Goal: Find specific page/section: Find specific page/section

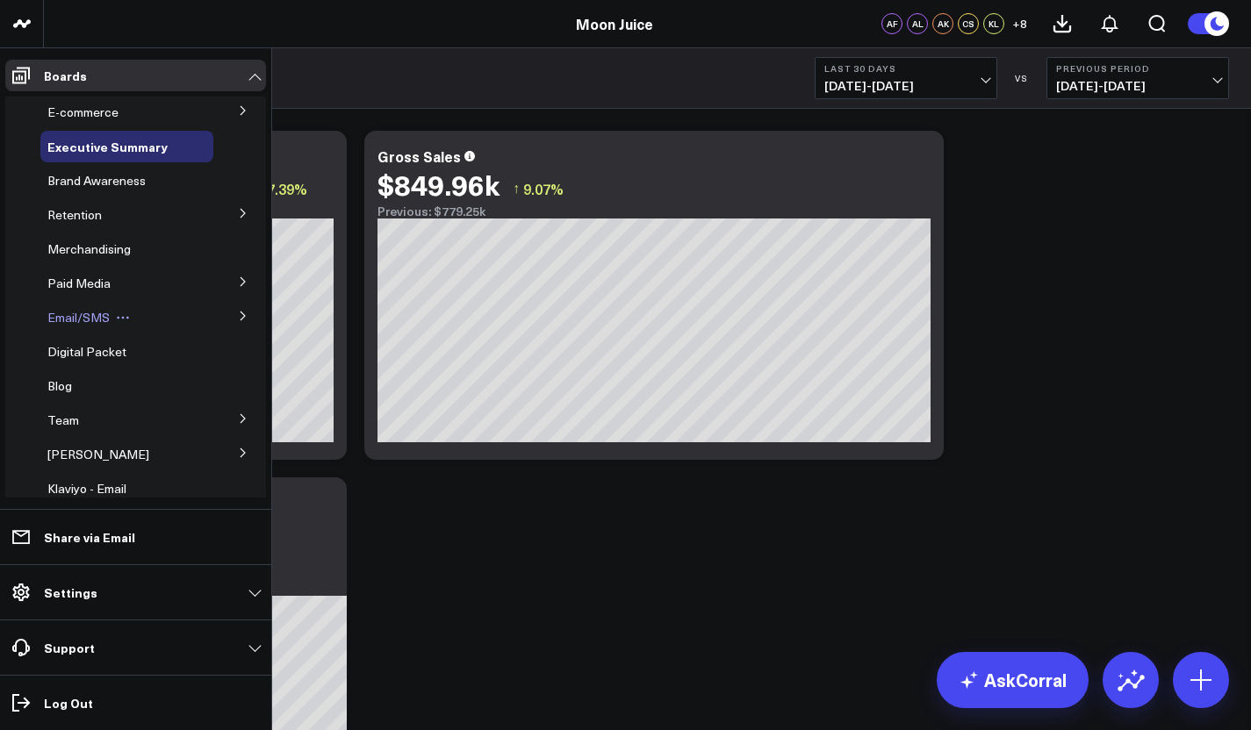
click at [76, 320] on span "Email/SMS" at bounding box center [78, 317] width 62 height 17
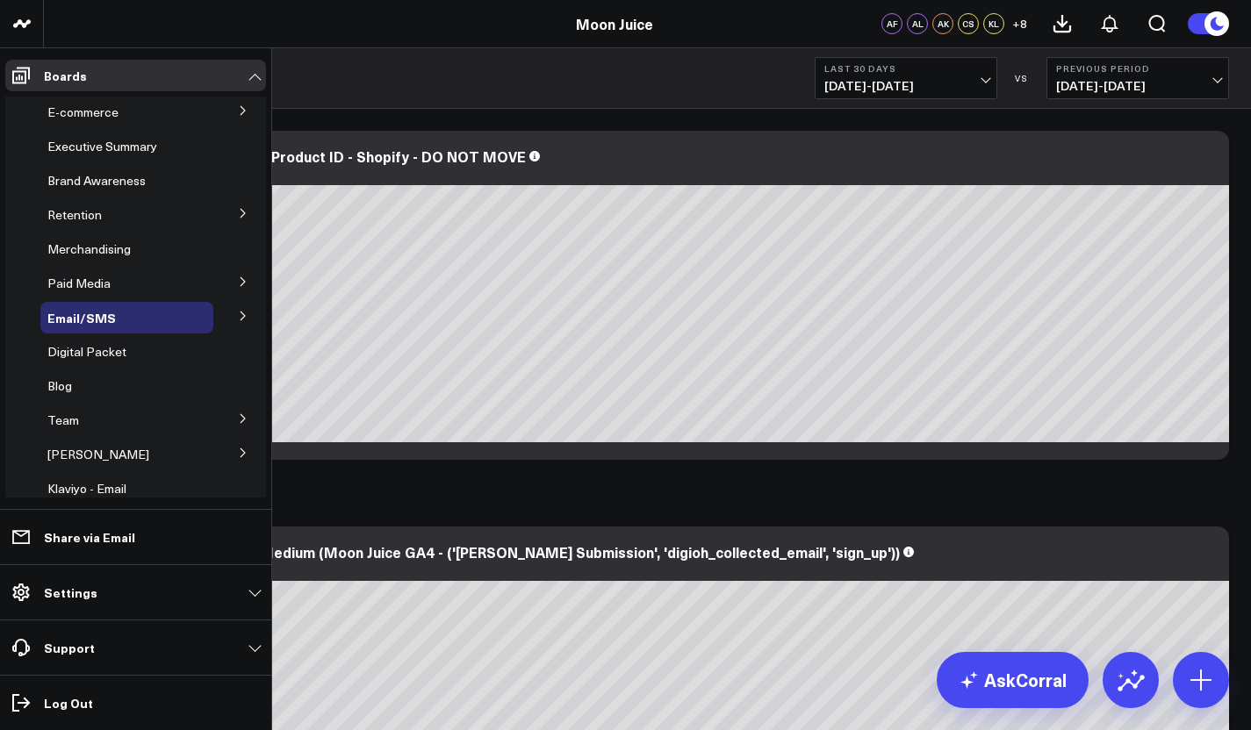
click at [238, 311] on icon at bounding box center [243, 316] width 11 height 11
click at [126, 393] on div "Email Performance" at bounding box center [132, 381] width 162 height 32
click at [126, 386] on span "Email Performance" at bounding box center [111, 380] width 106 height 17
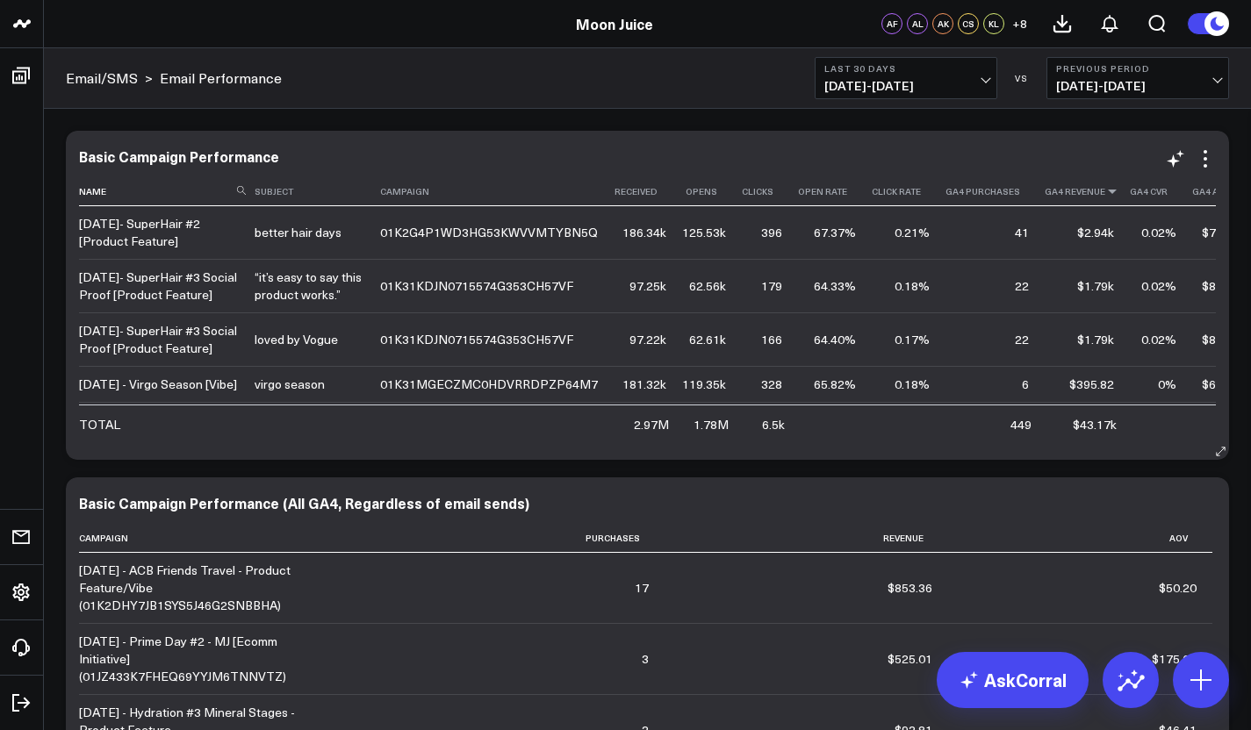
click at [1105, 197] on icon at bounding box center [1112, 191] width 14 height 11
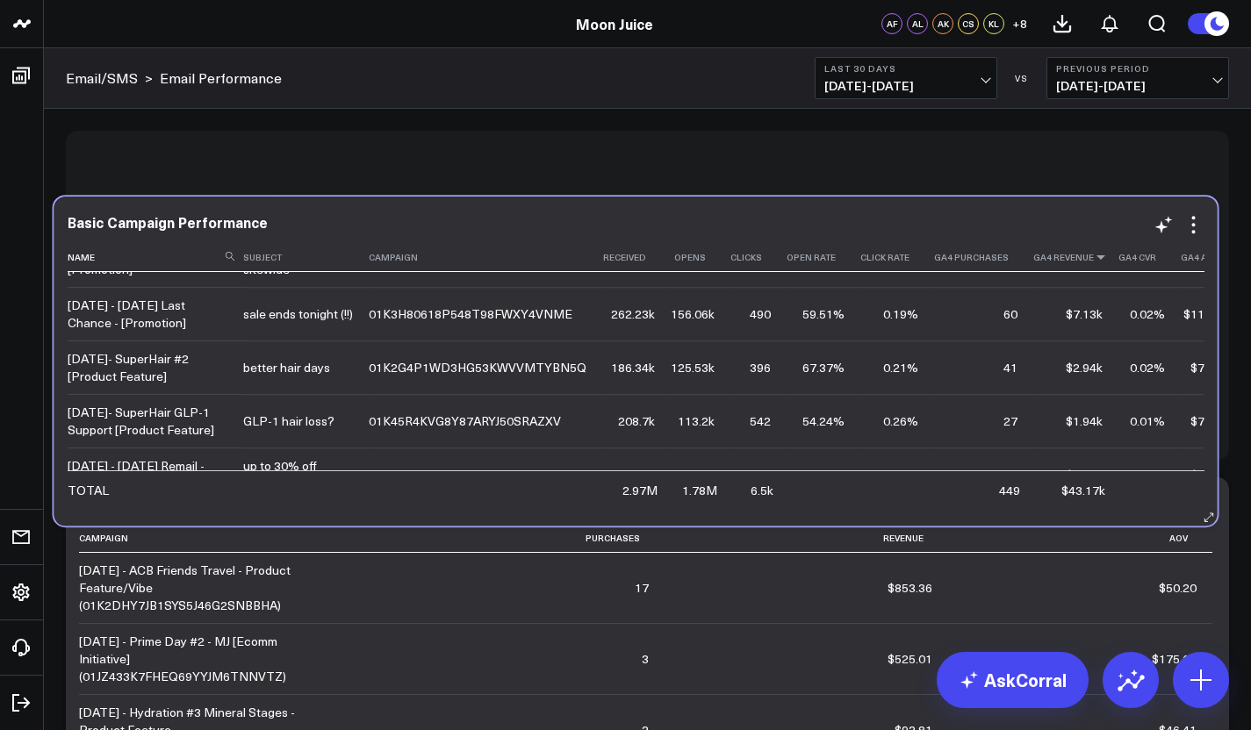
scroll to position [142, 0]
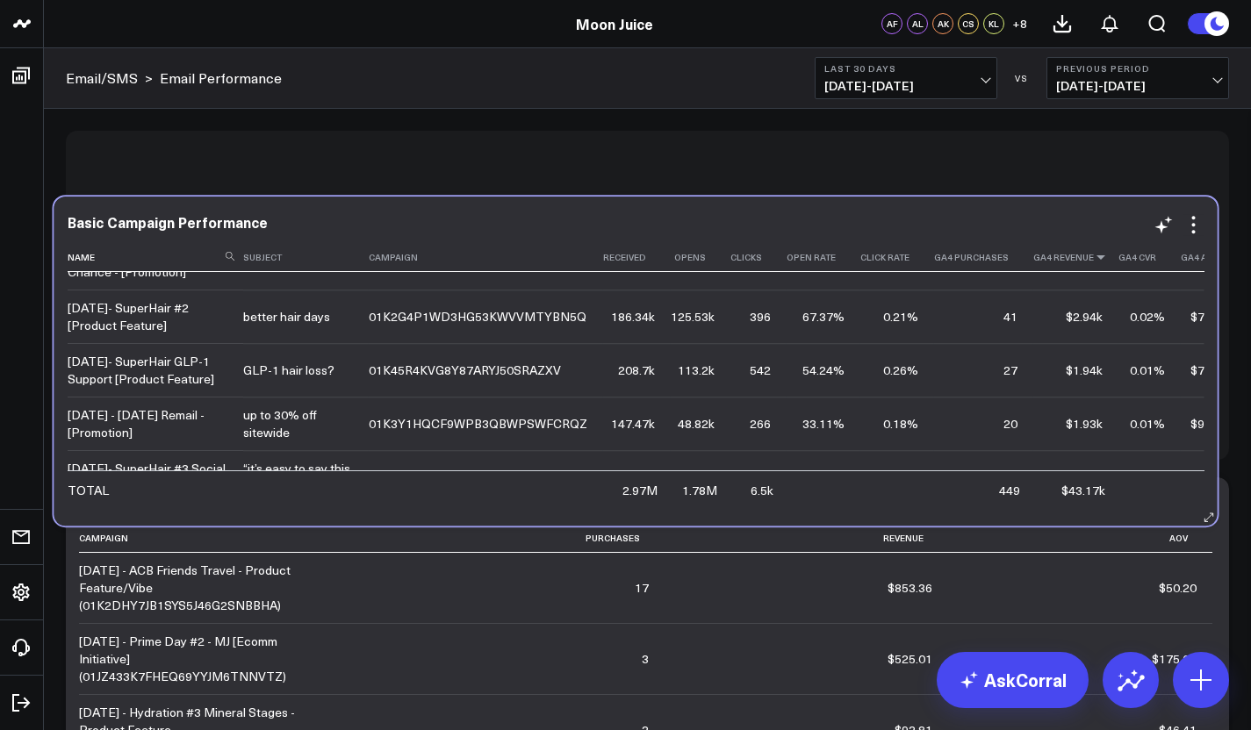
click at [1094, 263] on icon at bounding box center [1101, 257] width 14 height 11
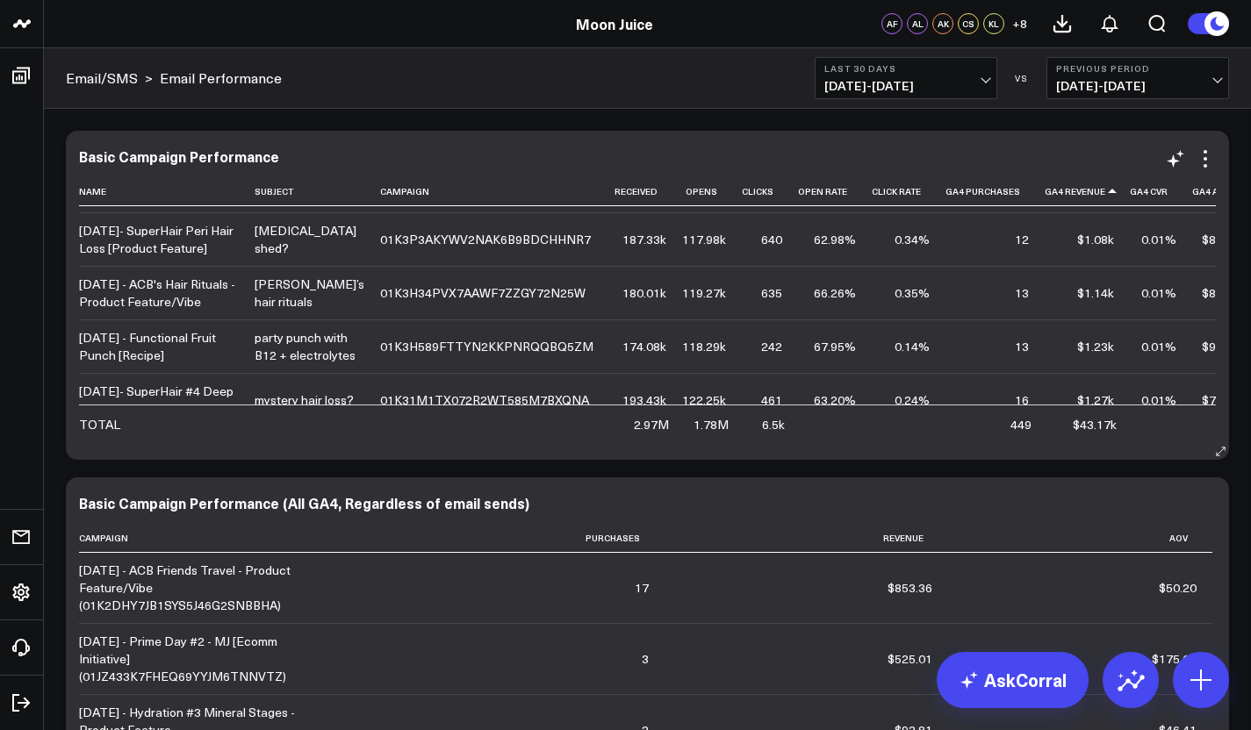
scroll to position [0, 0]
